Goal: Information Seeking & Learning: Learn about a topic

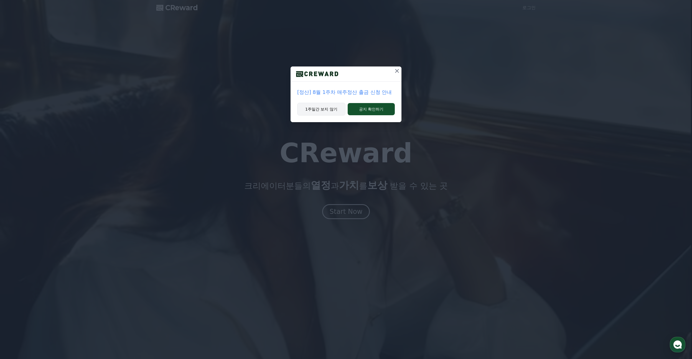
click at [325, 108] on button "1주일간 보지 않기" at bounding box center [321, 109] width 48 height 13
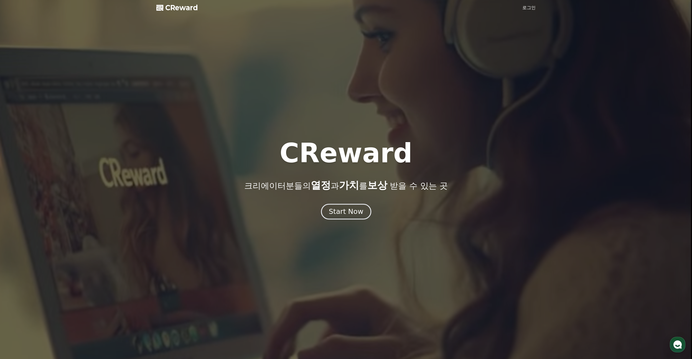
click at [361, 216] on div "Start Now" at bounding box center [346, 211] width 34 height 9
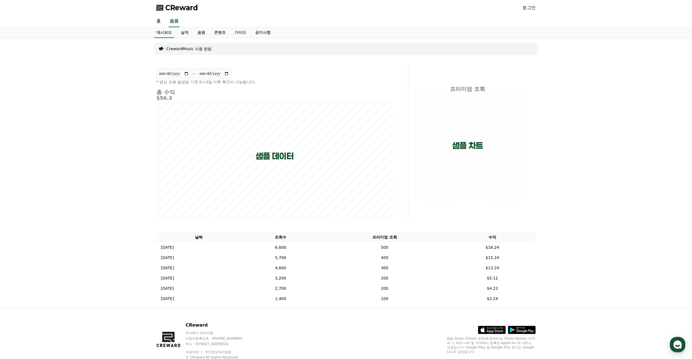
click at [523, 8] on link "로그인" at bounding box center [529, 7] width 13 height 7
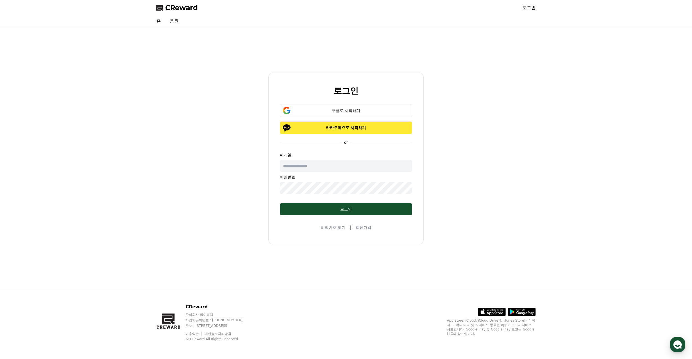
click at [376, 131] on button "카카오톡으로 시작하기" at bounding box center [346, 127] width 133 height 13
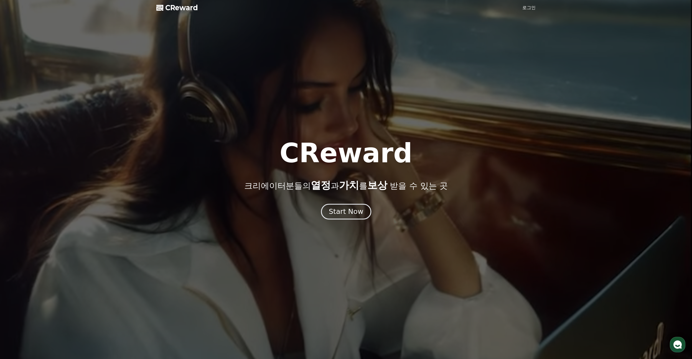
click at [343, 214] on div "Start Now" at bounding box center [346, 211] width 34 height 9
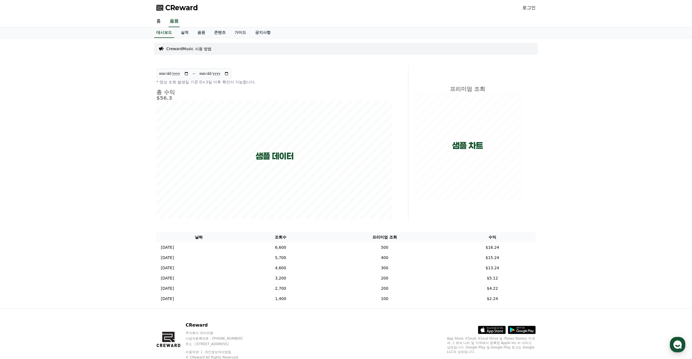
click at [529, 10] on link "로그인" at bounding box center [529, 7] width 13 height 7
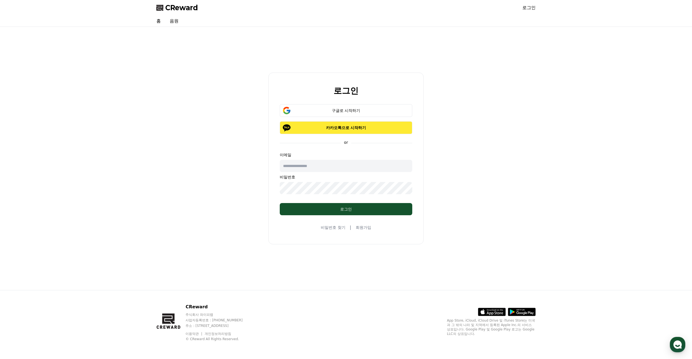
click at [325, 133] on button "카카오톡으로 시작하기" at bounding box center [346, 127] width 133 height 13
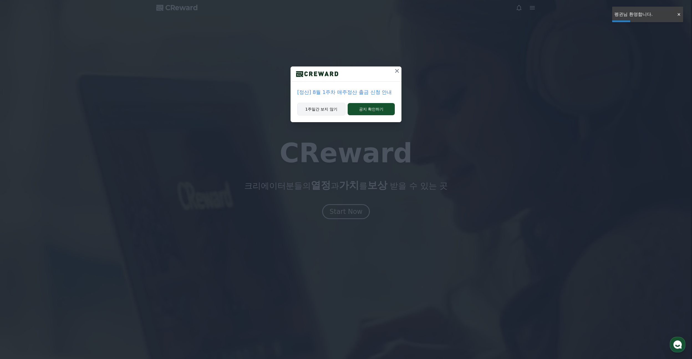
drag, startPoint x: 327, startPoint y: 107, endPoint x: 328, endPoint y: 111, distance: 3.7
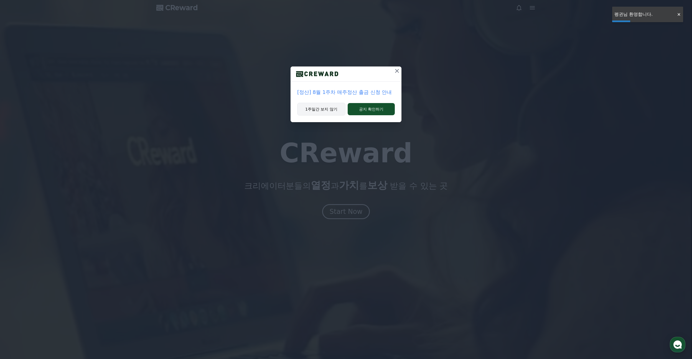
click at [328, 111] on button "1주일간 보지 않기" at bounding box center [321, 109] width 48 height 13
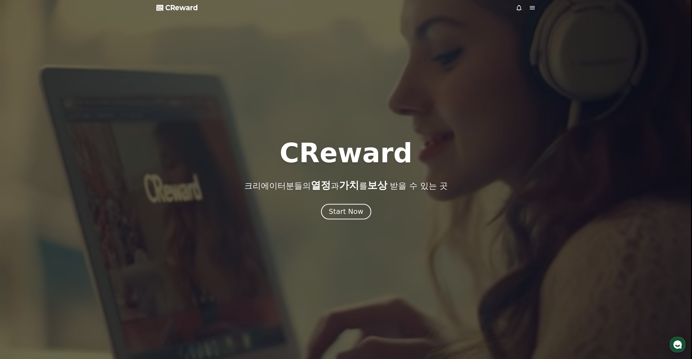
click at [352, 213] on div "Start Now" at bounding box center [346, 211] width 34 height 9
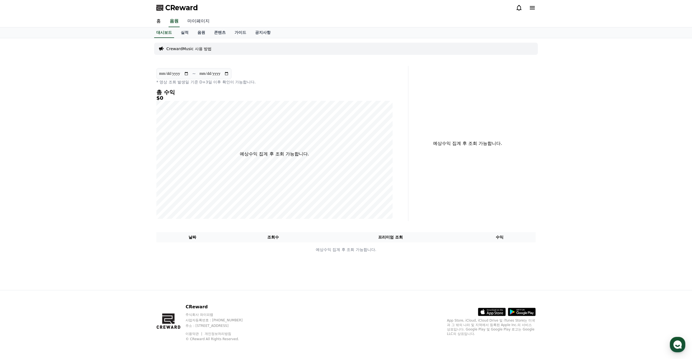
click at [197, 19] on link "마이페이지" at bounding box center [198, 22] width 31 height 12
select select "**********"
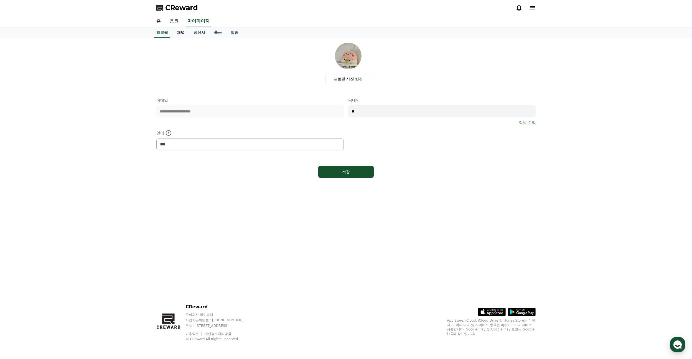
click at [180, 34] on link "채널" at bounding box center [181, 32] width 17 height 11
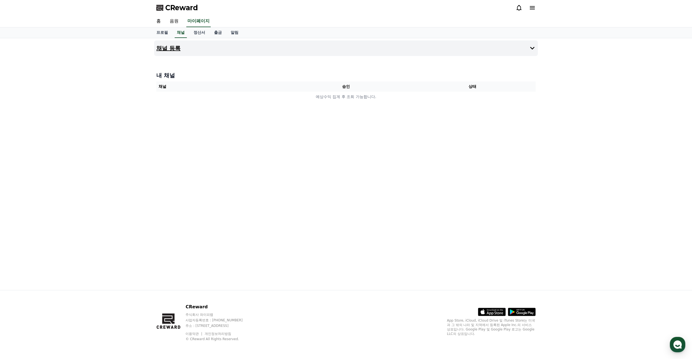
click at [530, 45] on icon at bounding box center [532, 48] width 7 height 7
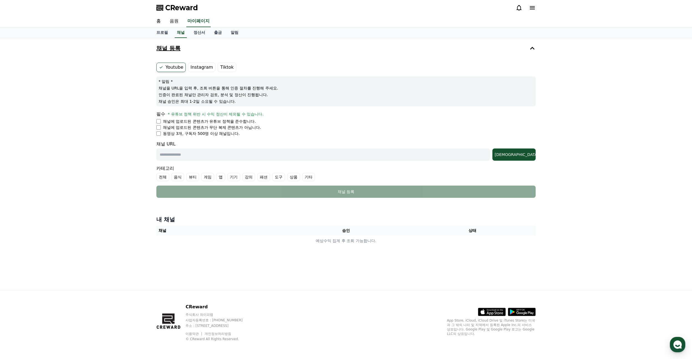
click at [205, 65] on label "Instagram" at bounding box center [201, 67] width 27 height 9
click at [203, 67] on label "Instagram" at bounding box center [201, 67] width 27 height 9
click at [679, 17] on div at bounding box center [679, 16] width 9 height 5
click at [529, 9] on icon at bounding box center [532, 7] width 7 height 7
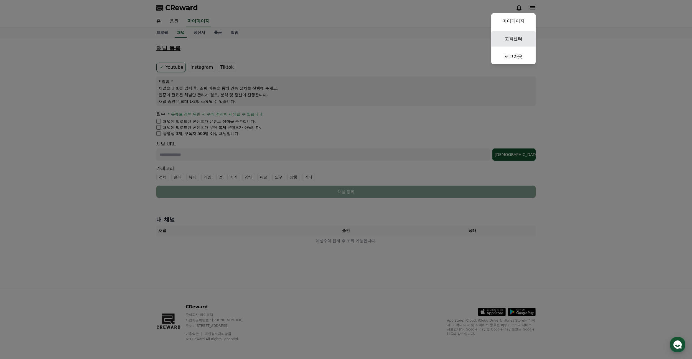
click at [505, 40] on link "고객센터" at bounding box center [513, 39] width 44 height 16
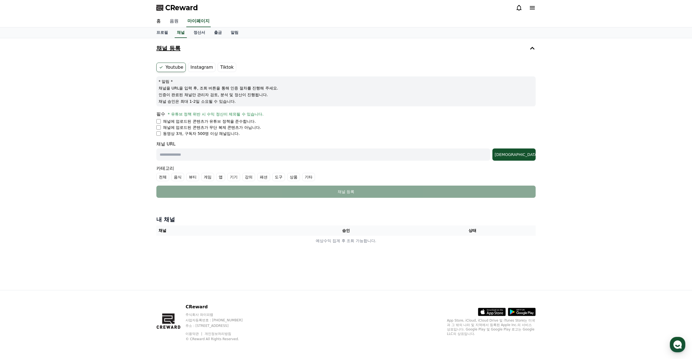
click at [173, 19] on link "음원" at bounding box center [174, 22] width 18 height 12
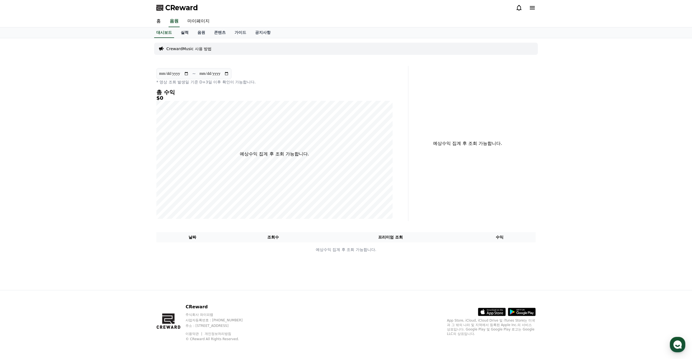
click at [185, 35] on link "실적" at bounding box center [184, 32] width 17 height 11
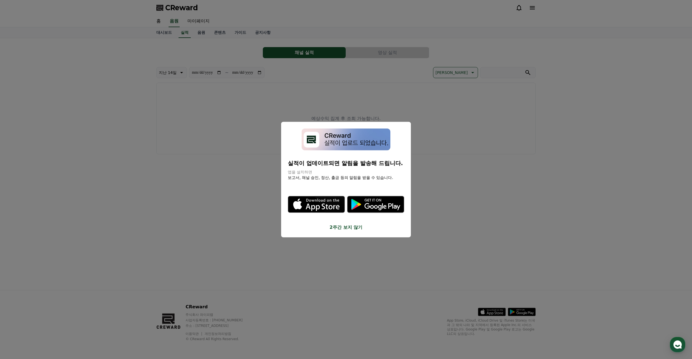
click at [203, 35] on button "close modal" at bounding box center [346, 179] width 692 height 359
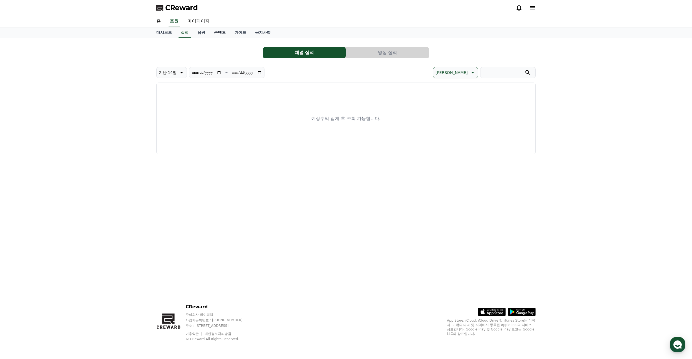
click at [222, 33] on link "콘텐츠" at bounding box center [220, 32] width 21 height 11
click at [240, 32] on link "가이드" at bounding box center [240, 32] width 21 height 11
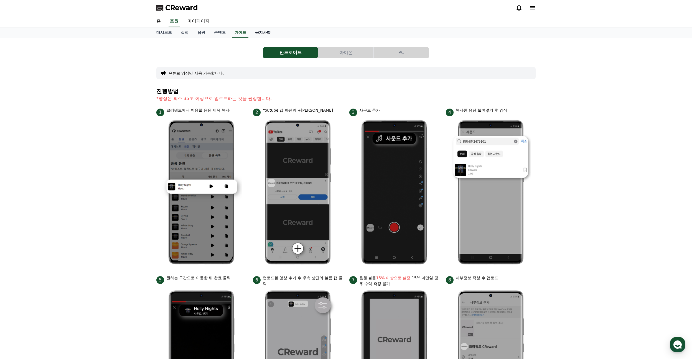
click at [268, 33] on link "공지사항" at bounding box center [263, 32] width 24 height 11
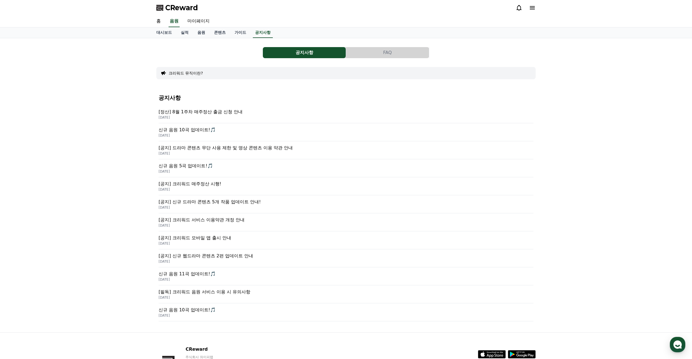
click at [390, 54] on button "FAQ" at bounding box center [387, 52] width 83 height 11
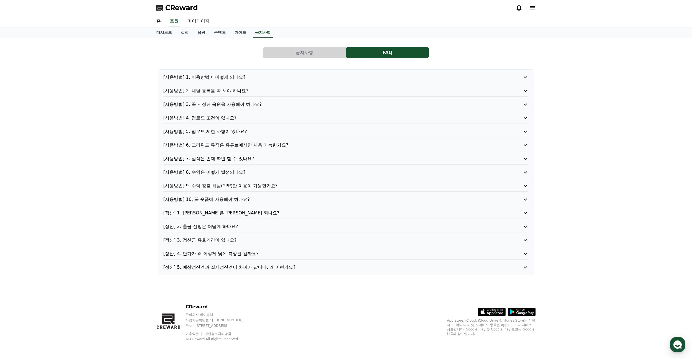
click at [268, 146] on p "[사용방법] 6. 크리워드 뮤직은 유튜브에서만 사용 가능한가요?" at bounding box center [331, 145] width 336 height 7
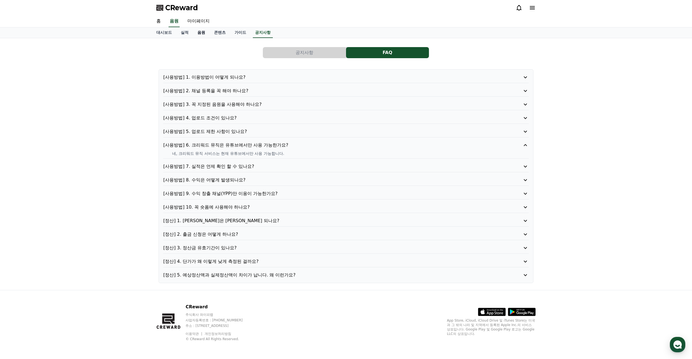
click at [202, 35] on link "음원" at bounding box center [201, 32] width 17 height 11
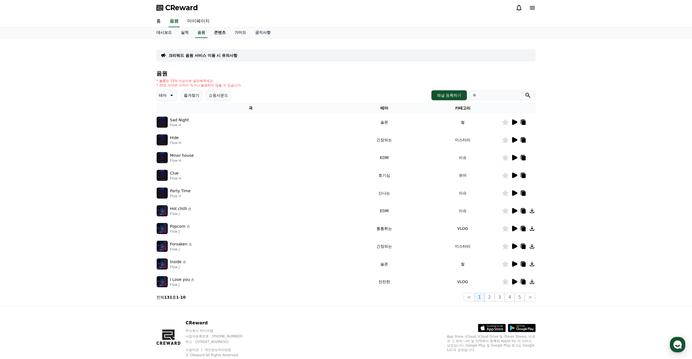
click at [222, 30] on link "콘텐츠" at bounding box center [220, 32] width 21 height 11
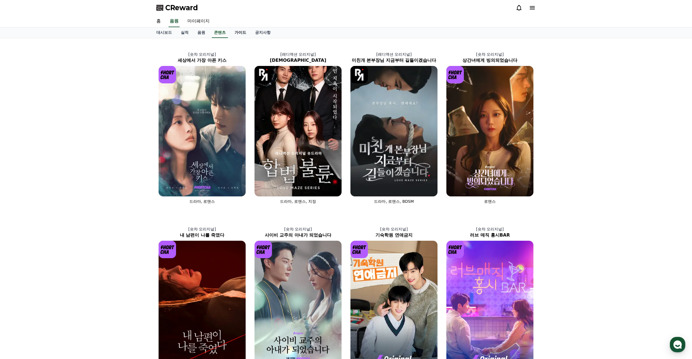
click at [246, 31] on link "가이드" at bounding box center [240, 32] width 21 height 11
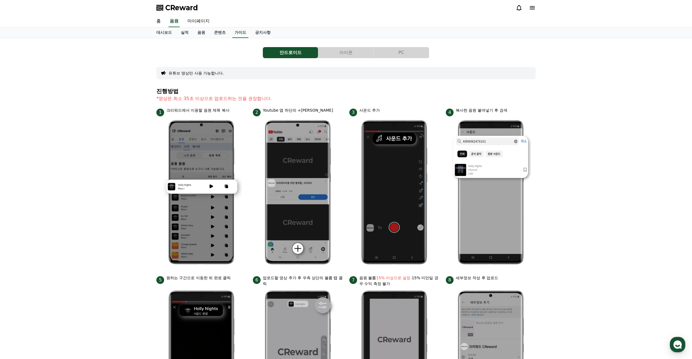
click at [598, 101] on div "안드로이드 아이폰 PC 유튜브 영상만 사용 가능합니다. 진행방법 *영상은 최소 35초 이상으로 업로드하는 것을 권장합니다. 1 크리워드에서 이…" at bounding box center [346, 240] width 692 height 405
click at [387, 53] on button "PC" at bounding box center [401, 52] width 55 height 11
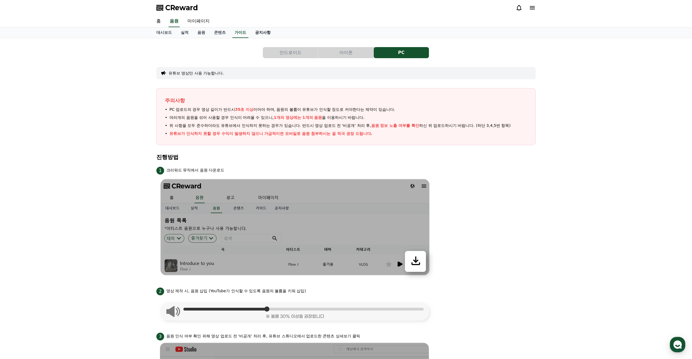
click at [262, 37] on link "공지사항" at bounding box center [263, 32] width 24 height 11
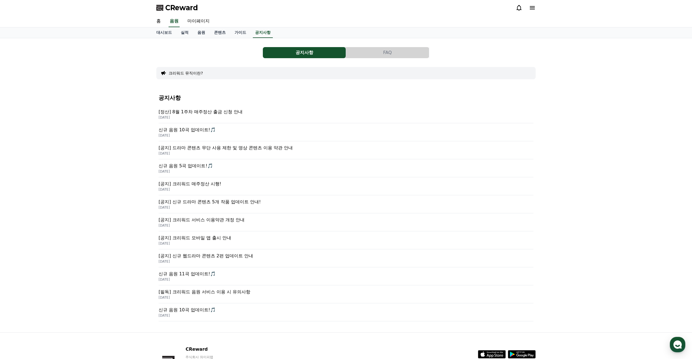
click at [199, 185] on p "[공지] 크리워드 매주정산 시행!" at bounding box center [346, 184] width 375 height 7
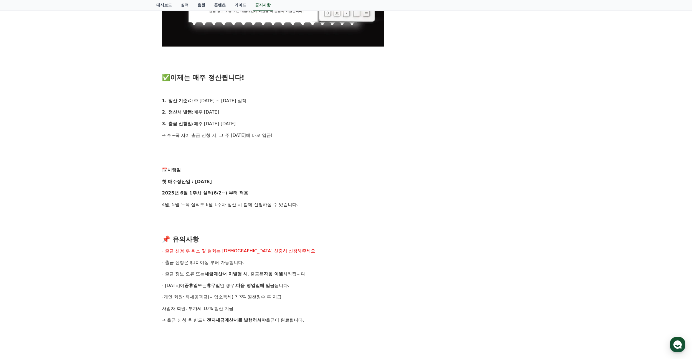
scroll to position [388, 0]
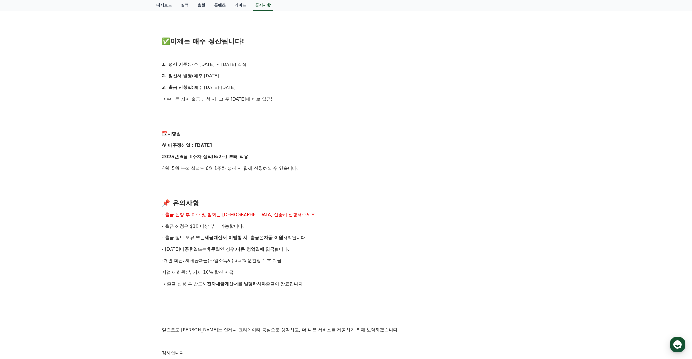
drag, startPoint x: 348, startPoint y: 164, endPoint x: 350, endPoint y: 161, distance: 3.1
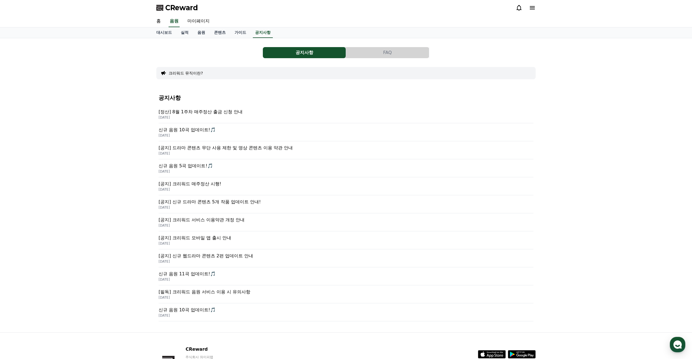
click at [219, 57] on div "공지사항 FAQ" at bounding box center [345, 52] width 379 height 11
